Goal: Information Seeking & Learning: Learn about a topic

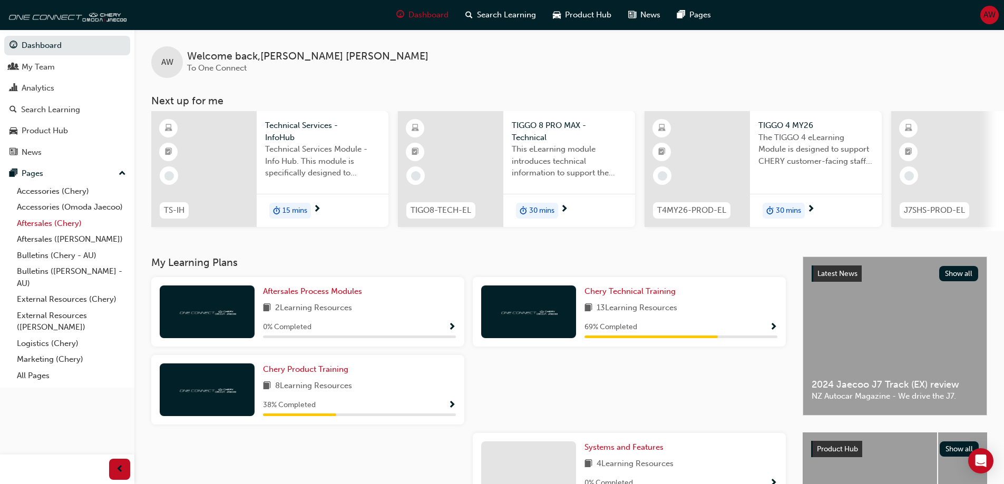
click at [34, 223] on link "Aftersales (Chery)" at bounding box center [72, 224] width 118 height 16
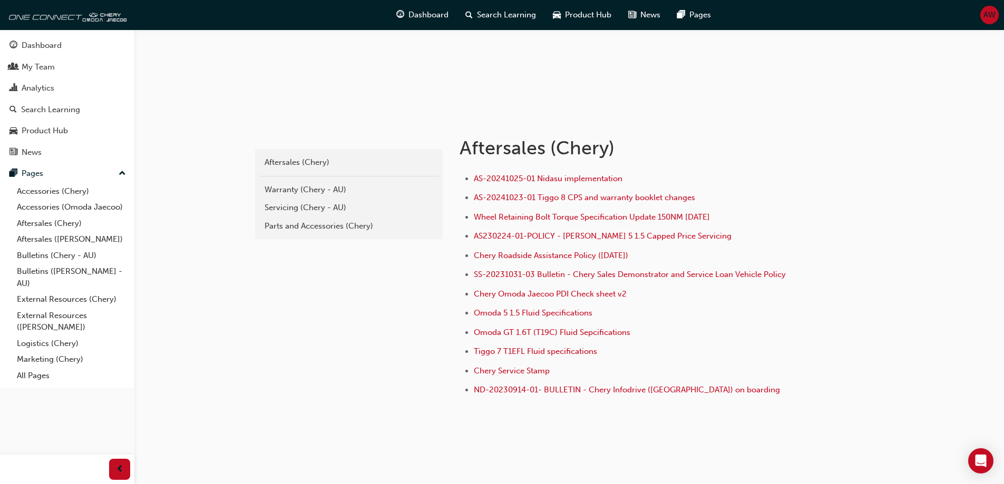
scroll to position [141, 0]
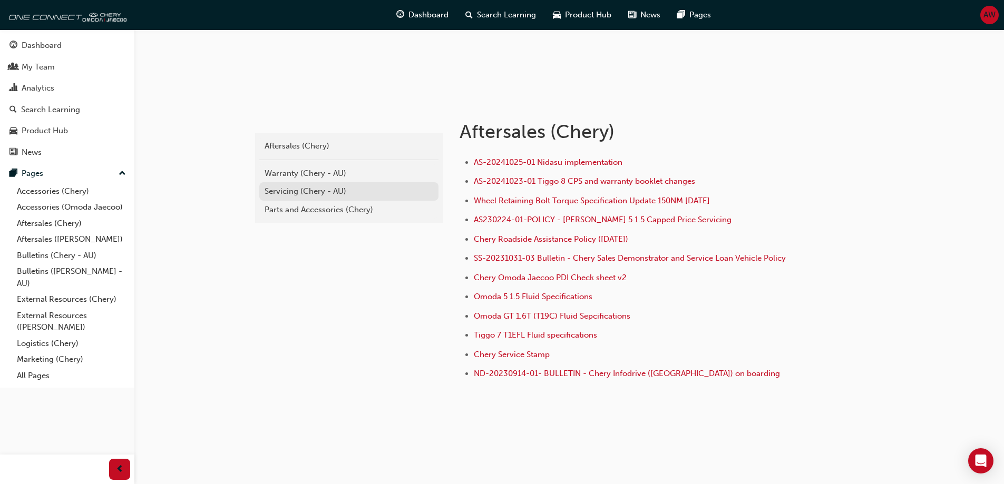
click at [310, 194] on div "Servicing (Chery - AU)" at bounding box center [349, 192] width 169 height 12
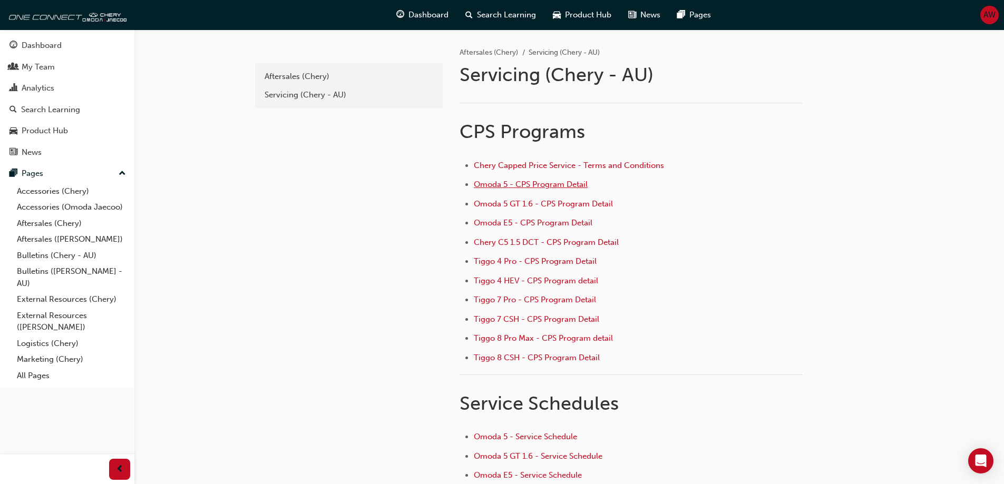
click at [529, 184] on span "Omoda 5 - CPS Program Detail" at bounding box center [531, 184] width 114 height 9
click at [42, 262] on link "Bulletins (Chery - AU)" at bounding box center [72, 256] width 118 height 16
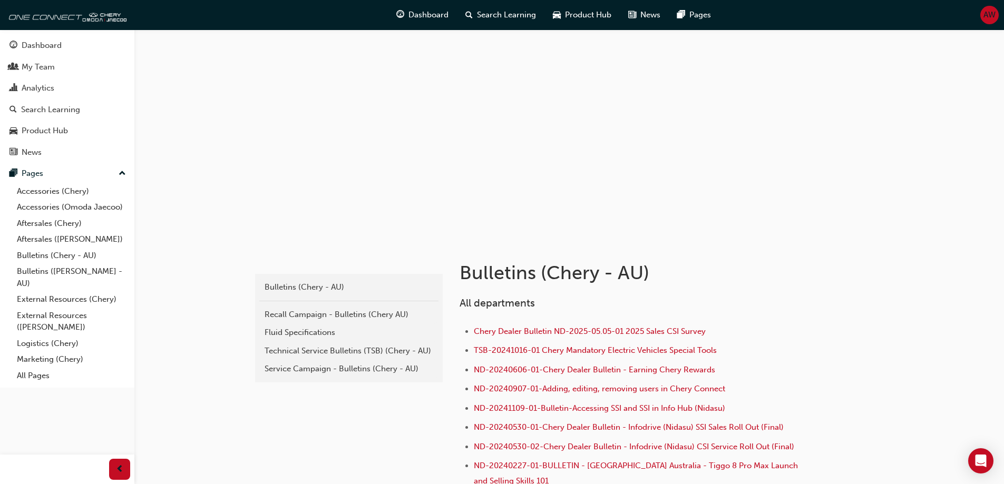
click at [318, 318] on div "Recall Campaign - Bulletins (Chery AU)" at bounding box center [349, 315] width 169 height 12
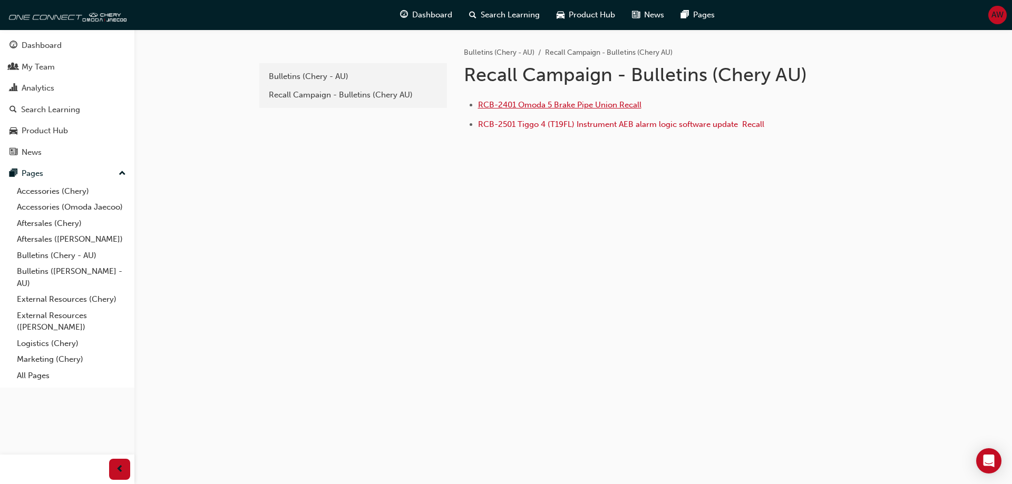
click at [593, 105] on span "RCB-2401 Omoda 5 Brake Pipe Union Recall" at bounding box center [559, 104] width 163 height 9
